Goal: Information Seeking & Learning: Learn about a topic

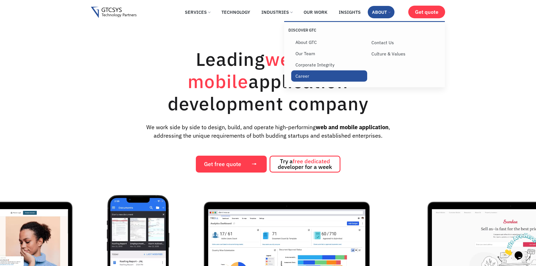
click at [303, 76] on link "Career" at bounding box center [329, 75] width 76 height 11
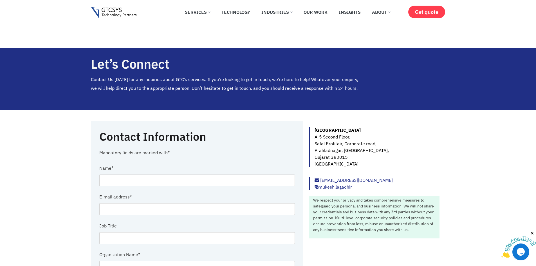
drag, startPoint x: 382, startPoint y: 140, endPoint x: 361, endPoint y: 142, distance: 20.6
click at [362, 141] on p "Ahmedabad A-5 Second Floor, Safal Profitair, Corporate road, Prahladnagar, Ahme…" at bounding box center [377, 147] width 125 height 41
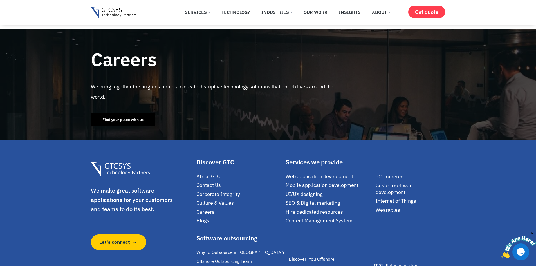
scroll to position [704, 0]
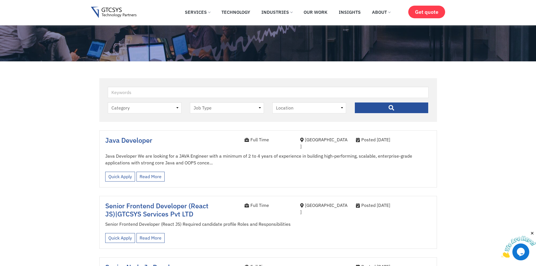
scroll to position [84, 0]
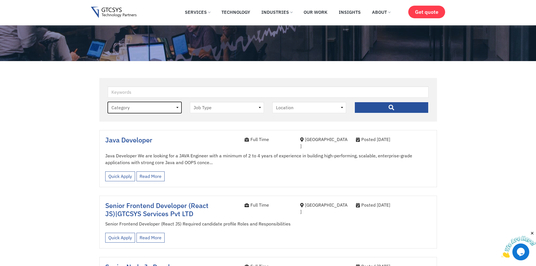
click at [170, 107] on select "Category job" at bounding box center [145, 107] width 74 height 11
select select "job"
click at [108, 102] on select "Category job" at bounding box center [145, 107] width 74 height 11
click at [244, 106] on select "Job Type Full Time Internee" at bounding box center [227, 107] width 74 height 11
select select "full-time"
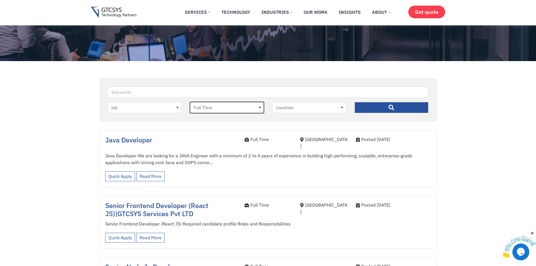
click at [190, 102] on select "Job Type Full Time Internee" at bounding box center [227, 107] width 74 height 11
click at [290, 110] on select "Location Ahmedabad" at bounding box center [310, 107] width 74 height 11
select select "ahmedabad"
click at [273, 102] on select "Location Ahmedabad" at bounding box center [310, 107] width 74 height 11
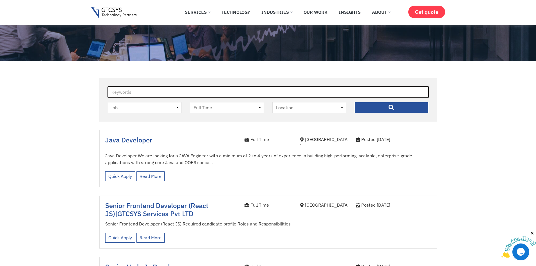
click at [165, 92] on input "Keywords" at bounding box center [268, 91] width 321 height 11
type input "designer"
click at [355, 102] on input "" at bounding box center [392, 107] width 74 height 11
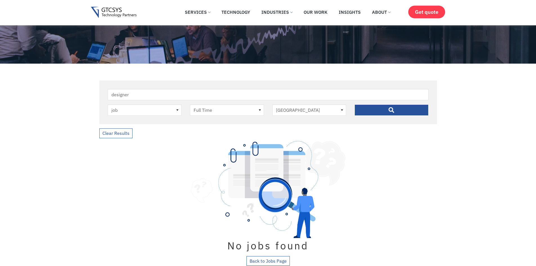
scroll to position [113, 0]
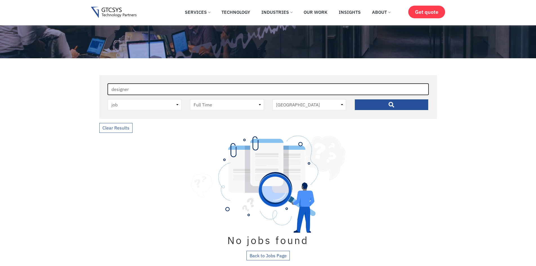
click at [152, 91] on input "designer" at bounding box center [268, 89] width 321 height 11
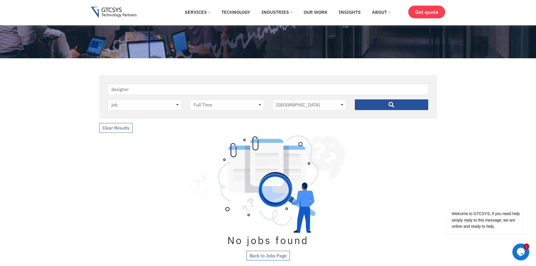
click at [169, 150] on div "No jobs found Back to Jobs Page" at bounding box center [268, 198] width 338 height 125
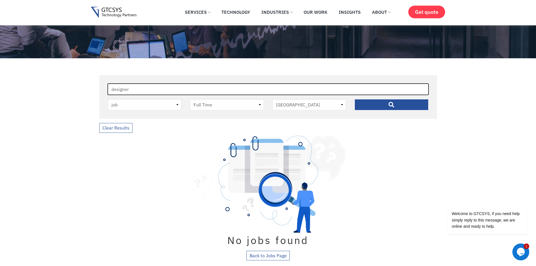
click at [202, 84] on input "designer" at bounding box center [268, 89] width 321 height 11
paste input "ui ux"
type input "ui ux designer"
click at [355, 99] on input "" at bounding box center [392, 104] width 74 height 11
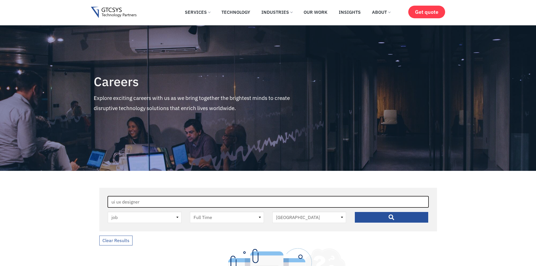
click at [160, 198] on input "ui ux designer" at bounding box center [268, 201] width 321 height 11
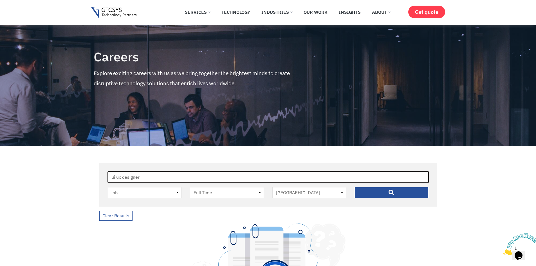
scroll to position [56, 0]
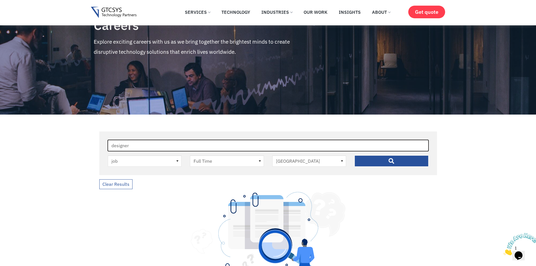
type input "designer"
click at [355, 155] on input "" at bounding box center [392, 160] width 74 height 11
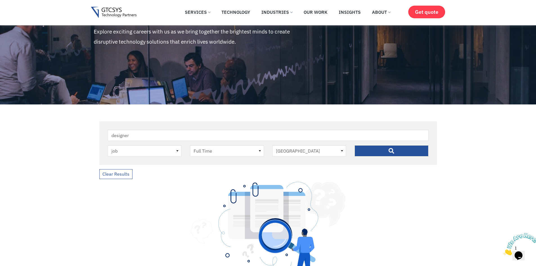
scroll to position [56, 0]
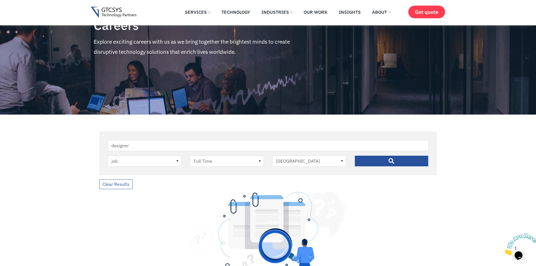
click at [110, 9] on img at bounding box center [114, 13] width 46 height 12
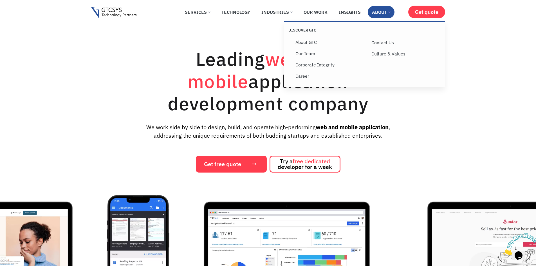
click at [377, 10] on link "About" at bounding box center [381, 12] width 27 height 12
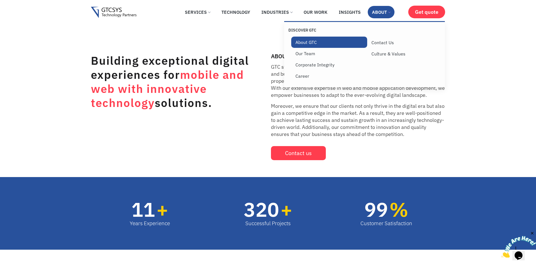
click at [305, 40] on link "About GTC" at bounding box center [329, 42] width 76 height 11
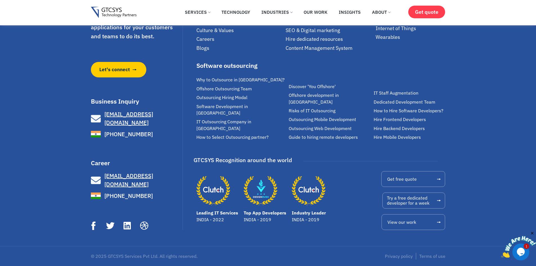
scroll to position [1850, 0]
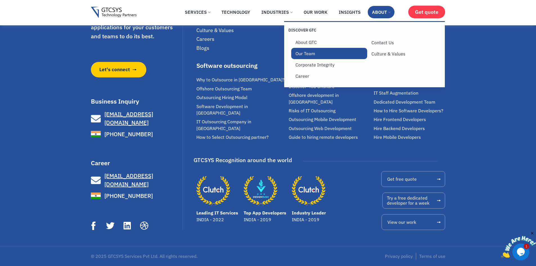
click at [319, 55] on link "Our Team" at bounding box center [329, 53] width 76 height 11
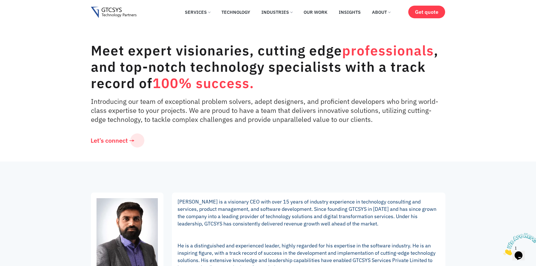
drag, startPoint x: 0, startPoint y: 0, endPoint x: 303, endPoint y: 168, distance: 346.5
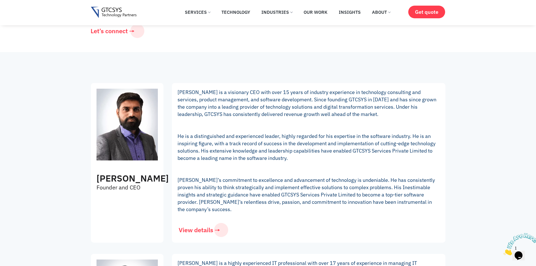
scroll to position [84, 0]
drag, startPoint x: 344, startPoint y: 170, endPoint x: 304, endPoint y: 164, distance: 40.7
click at [304, 164] on p "[PERSON_NAME] is a visionary CEO with over 15 years of industry experience in t…" at bounding box center [309, 150] width 262 height 124
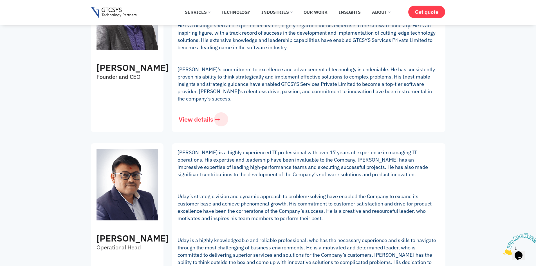
scroll to position [253, 0]
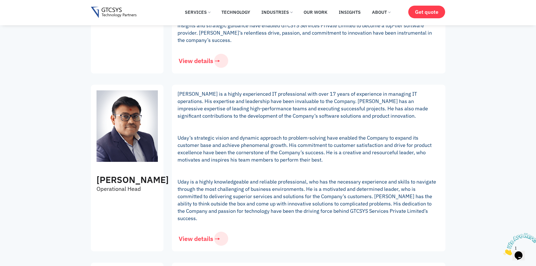
click at [304, 164] on p "[PERSON_NAME] is a highly experienced IT professional with over 17 years of exp…" at bounding box center [309, 156] width 262 height 132
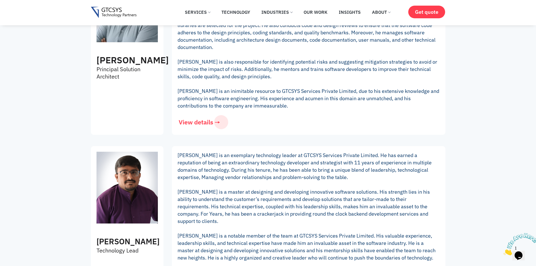
scroll to position [760, 0]
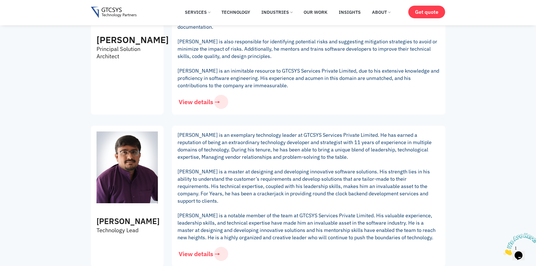
click at [303, 168] on span "[PERSON_NAME] is a master at designing and developing innovative software solut…" at bounding box center [304, 186] width 253 height 36
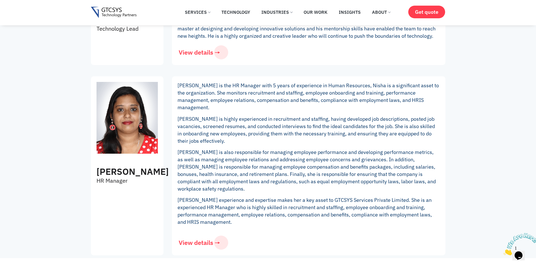
scroll to position [957, 0]
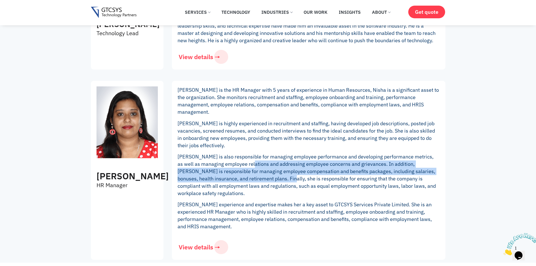
drag, startPoint x: 297, startPoint y: 157, endPoint x: 249, endPoint y: 137, distance: 52.2
click at [249, 153] on p "Nisha is also responsible for managing employee performance and developing perf…" at bounding box center [309, 175] width 262 height 44
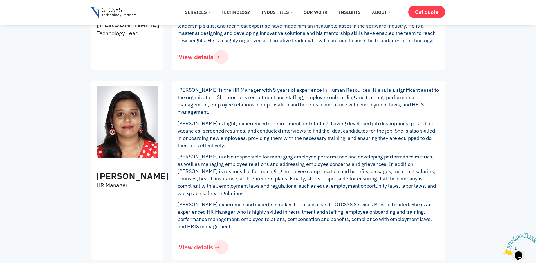
click at [292, 153] on p "Nisha is also responsible for managing employee performance and developing perf…" at bounding box center [309, 175] width 262 height 44
drag, startPoint x: 269, startPoint y: 175, endPoint x: 264, endPoint y: 175, distance: 5.1
click at [264, 201] on p "Nisha Mathew’s experience and expertise makes her a key asset to GTCSYS Service…" at bounding box center [309, 215] width 262 height 29
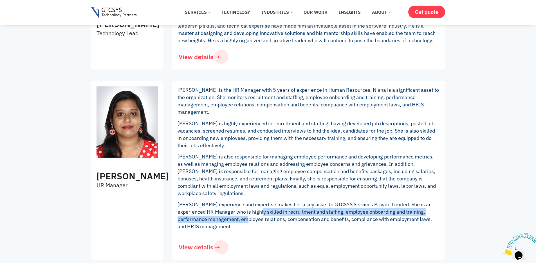
drag, startPoint x: 285, startPoint y: 177, endPoint x: 245, endPoint y: 182, distance: 40.4
click at [245, 201] on p "Nisha Mathew’s experience and expertise makes her a key asset to GTCSYS Service…" at bounding box center [309, 215] width 262 height 29
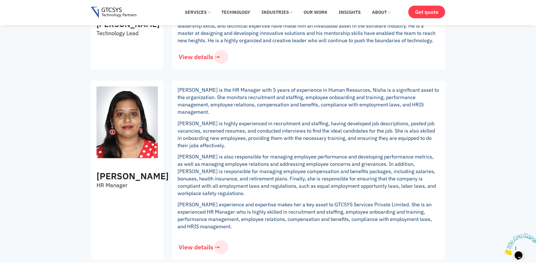
click at [283, 201] on p "Nisha Mathew’s experience and expertise makes her a key asset to GTCSYS Service…" at bounding box center [309, 215] width 262 height 29
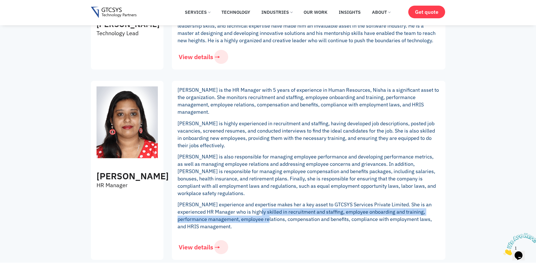
drag, startPoint x: 267, startPoint y: 183, endPoint x: 258, endPoint y: 178, distance: 10.5
click at [258, 201] on p "Nisha Mathew’s experience and expertise makes her a key asset to GTCSYS Service…" at bounding box center [309, 215] width 262 height 29
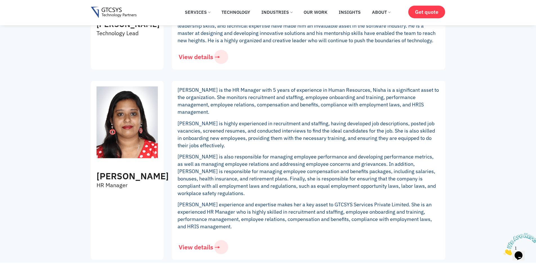
click at [302, 201] on p "Nisha Mathew’s experience and expertise makes her a key asset to GTCSYS Service…" at bounding box center [309, 215] width 262 height 29
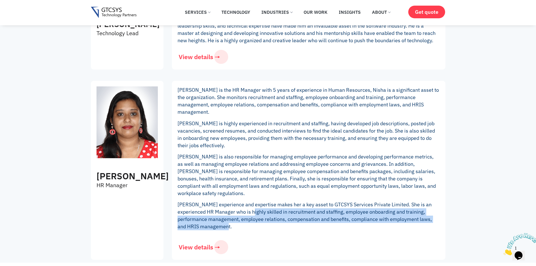
drag, startPoint x: 302, startPoint y: 181, endPoint x: 227, endPoint y: 190, distance: 76.0
click at [227, 201] on p "Nisha Mathew’s experience and expertise makes her a key asset to GTCSYS Service…" at bounding box center [309, 215] width 262 height 29
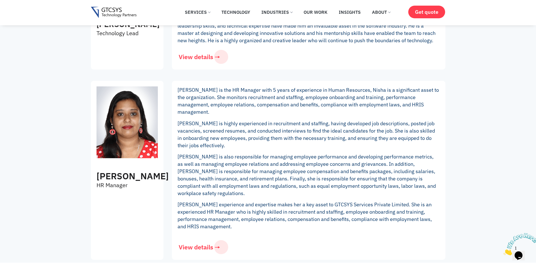
click at [307, 153] on p "Nisha is also responsible for managing employee performance and developing perf…" at bounding box center [309, 175] width 262 height 44
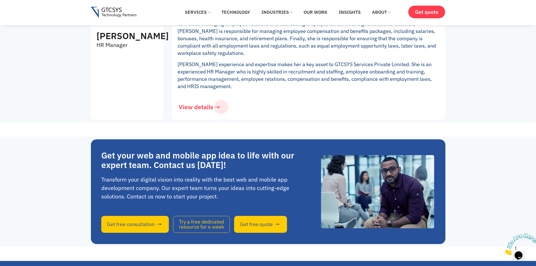
scroll to position [1098, 0]
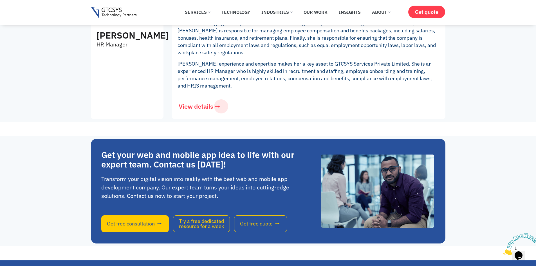
drag, startPoint x: 265, startPoint y: 134, endPoint x: 232, endPoint y: 134, distance: 32.9
click at [232, 139] on div "Get your web and mobile app idea to life with our expert team. Contact us today…" at bounding box center [204, 191] width 206 height 105
